Goal: Check status: Check status

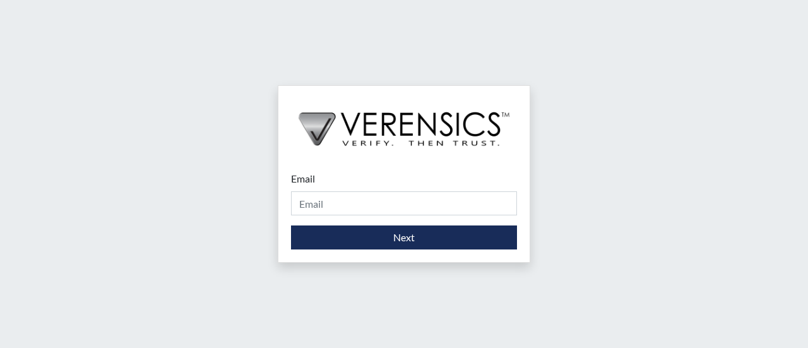
click at [395, 187] on div "Email Please provide your email address." at bounding box center [404, 193] width 226 height 44
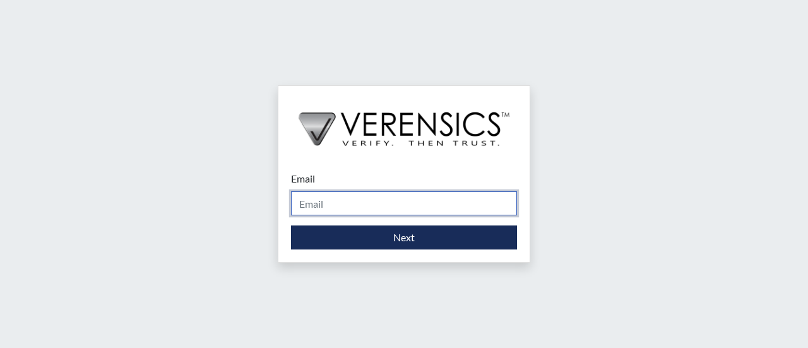
click at [392, 211] on input "Email" at bounding box center [404, 203] width 226 height 24
type input "[PERSON_NAME][EMAIL_ADDRESS][PERSON_NAME][DOMAIN_NAME]"
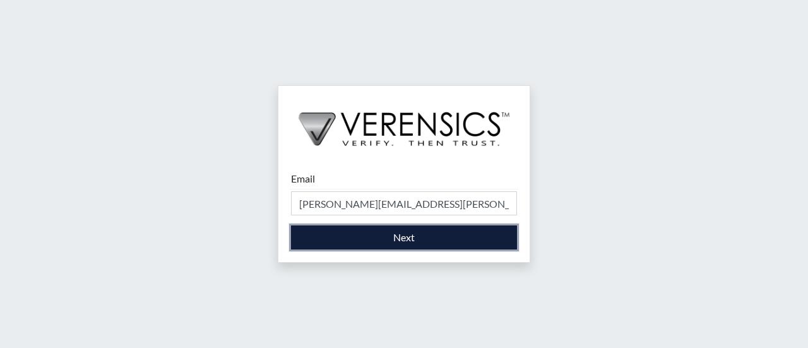
click at [362, 241] on button "Next" at bounding box center [404, 237] width 226 height 24
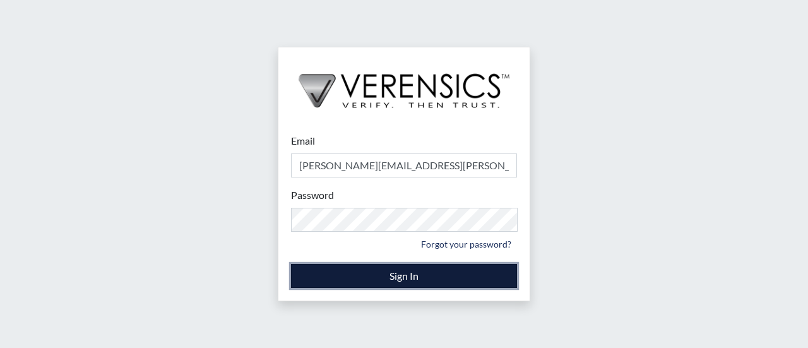
click at [317, 272] on button "Sign In" at bounding box center [404, 276] width 226 height 24
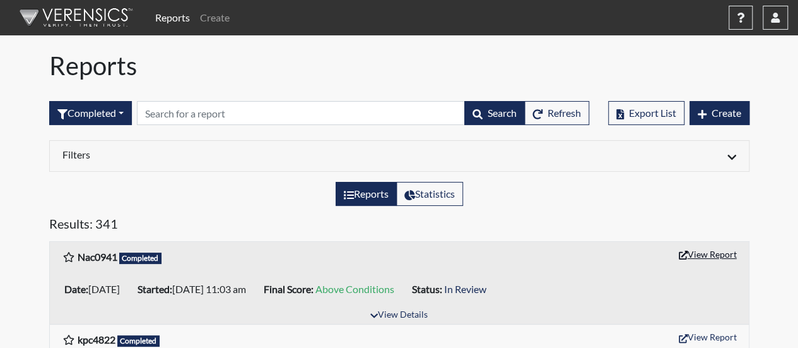
click at [698, 250] on button "View Report" at bounding box center [707, 254] width 69 height 20
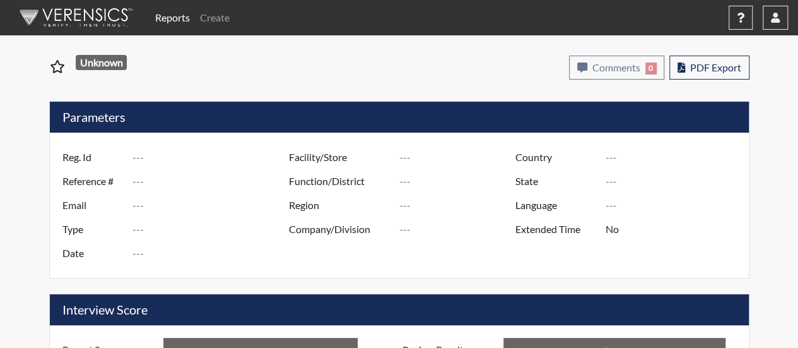
type input "Nac0941"
type input "51587"
type input "---"
type input "Corrections Pre-Employment"
type input "[DATE]"
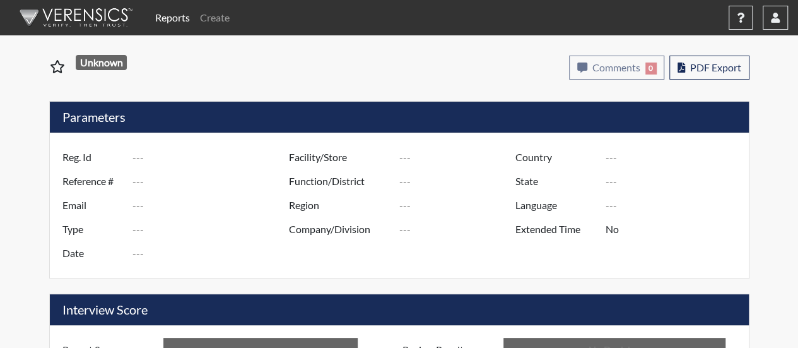
type input "[PERSON_NAME]"
type input "[GEOGRAPHIC_DATA]"
type input "[US_STATE]"
type input "English"
type input "Above Conditions"
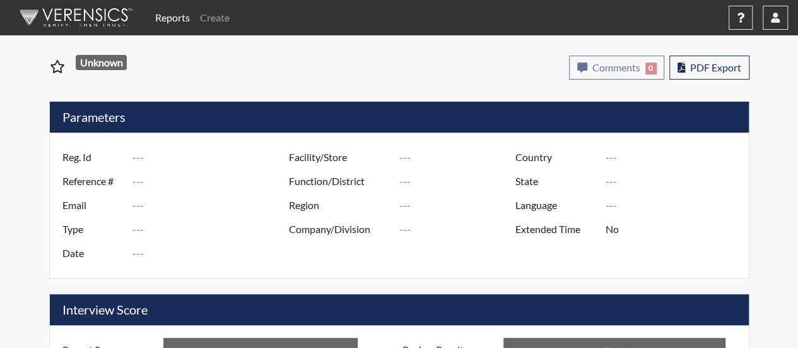
type input "In Review"
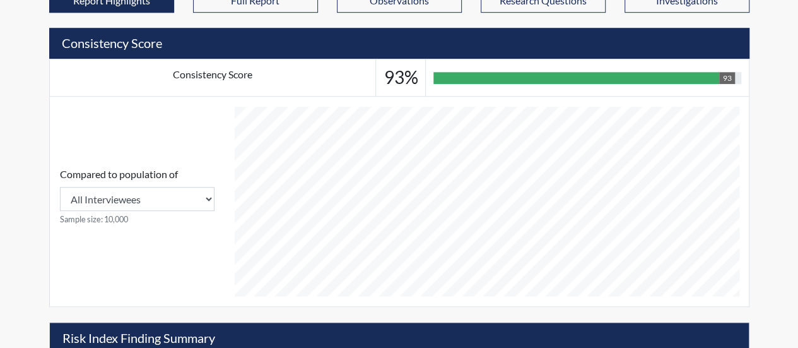
scroll to position [379, 0]
